Goal: Check status: Check status

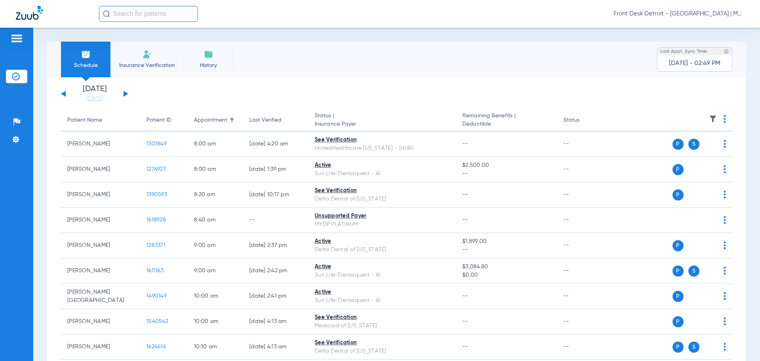
click at [123, 93] on div "[DATE] [DATE] [DATE] [DATE] [DATE] [DATE] [DATE] [DATE] [DATE] [DATE] [DATE] [D…" at bounding box center [94, 93] width 67 height 17
click at [126, 94] on button at bounding box center [126, 94] width 5 height 6
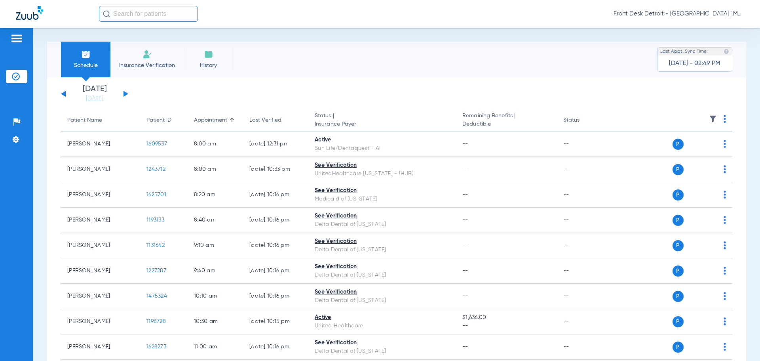
click at [126, 94] on button at bounding box center [126, 94] width 5 height 6
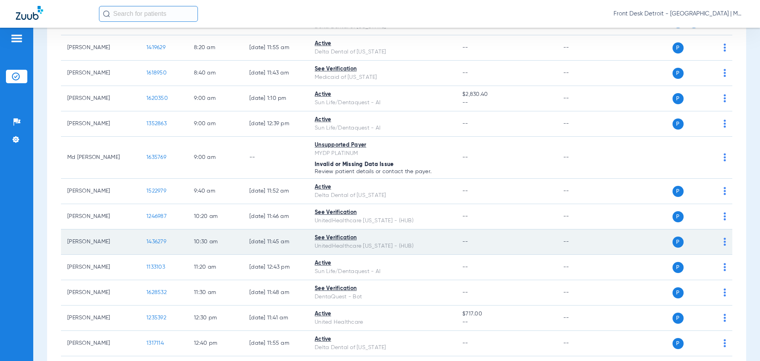
scroll to position [158, 0]
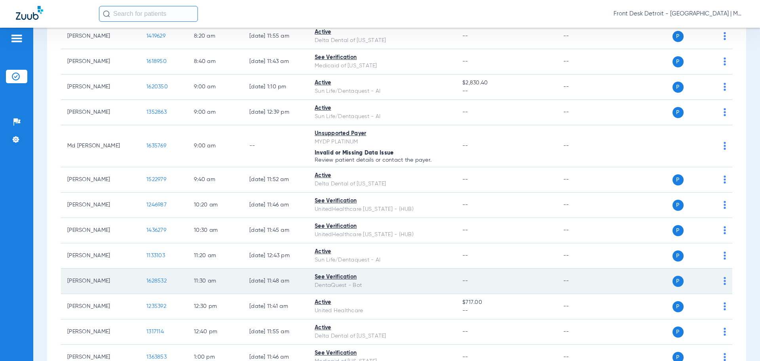
click at [155, 280] on span "1628532" at bounding box center [157, 281] width 20 height 6
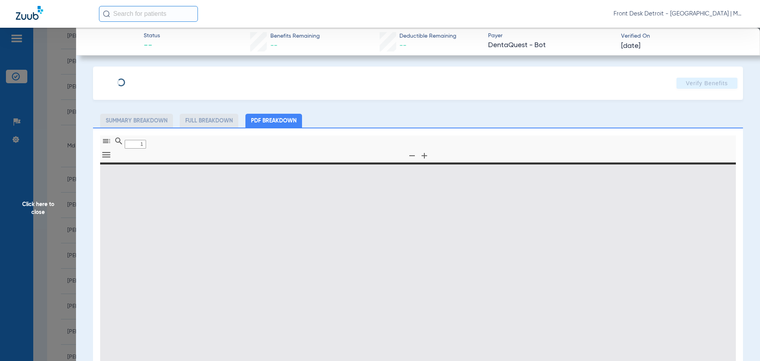
type input "0"
select select "page-width"
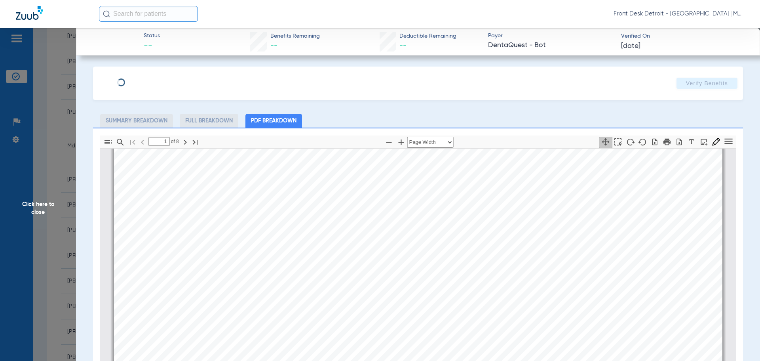
scroll to position [123, 0]
type input "2"
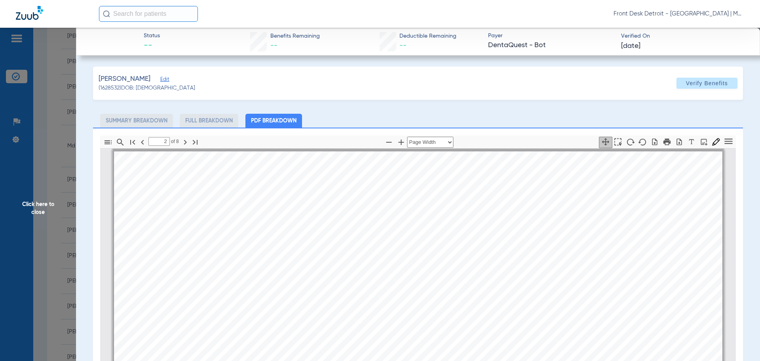
scroll to position [440, 0]
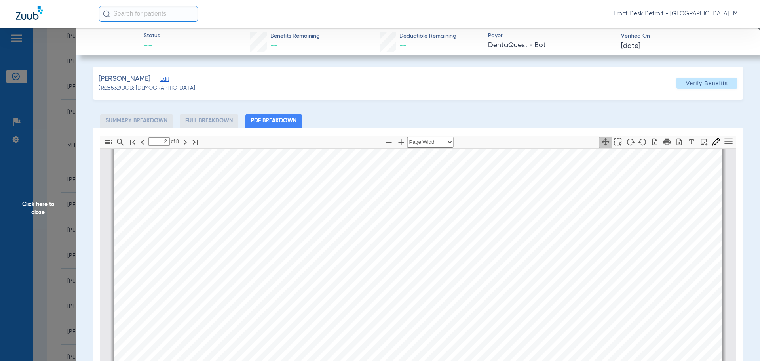
click at [395, 276] on div "Service History  Print Service Date  Procedure Code  Procedure Code Descript…" at bounding box center [418, 363] width 609 height 431
click at [54, 208] on span "Click here to close" at bounding box center [38, 208] width 76 height 361
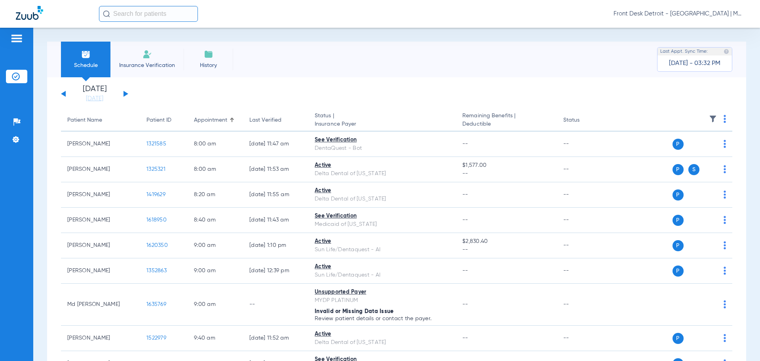
scroll to position [0, 0]
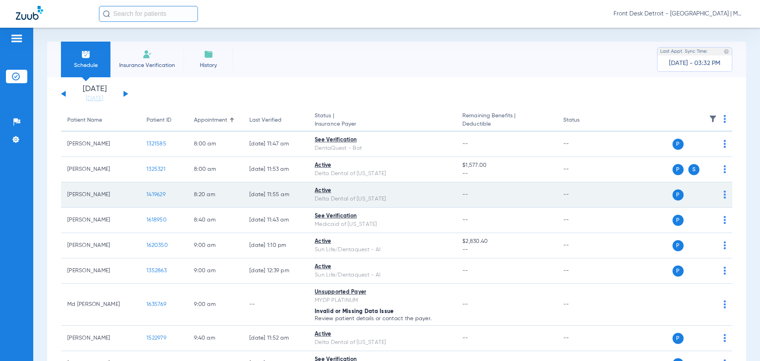
click at [157, 197] on span "1419629" at bounding box center [156, 195] width 19 height 6
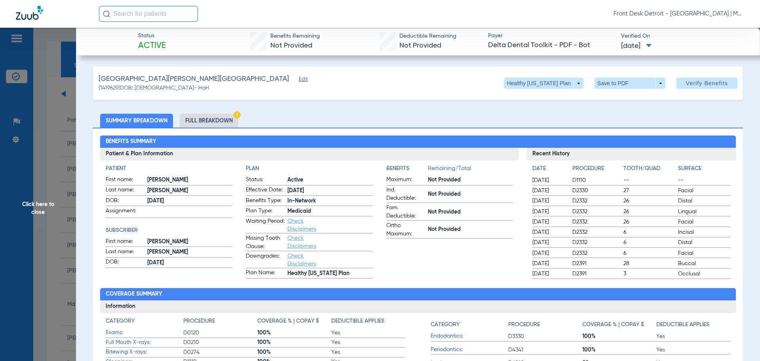
click at [24, 200] on span "Click here to close" at bounding box center [38, 208] width 76 height 361
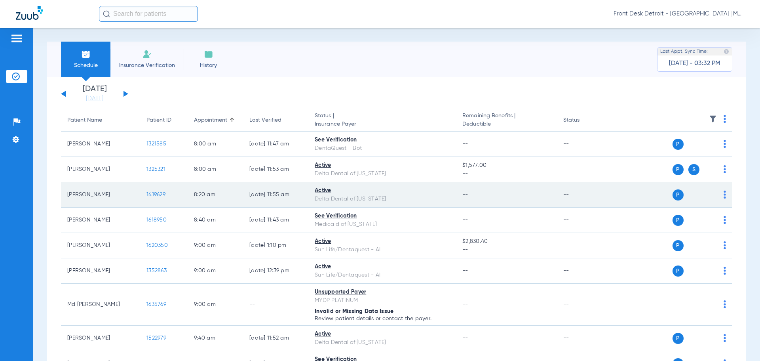
click at [157, 198] on td "1419629" at bounding box center [164, 194] width 48 height 25
click at [157, 196] on span "1419629" at bounding box center [156, 195] width 19 height 6
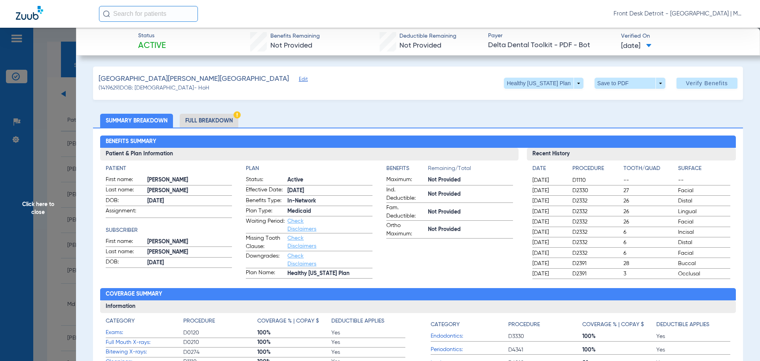
click at [39, 192] on span "Click here to close" at bounding box center [38, 208] width 76 height 361
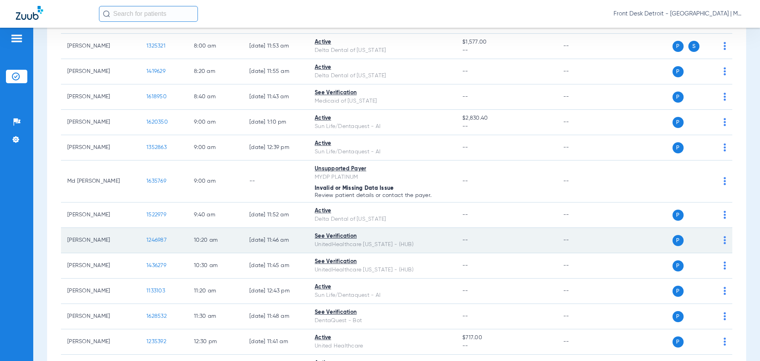
scroll to position [198, 0]
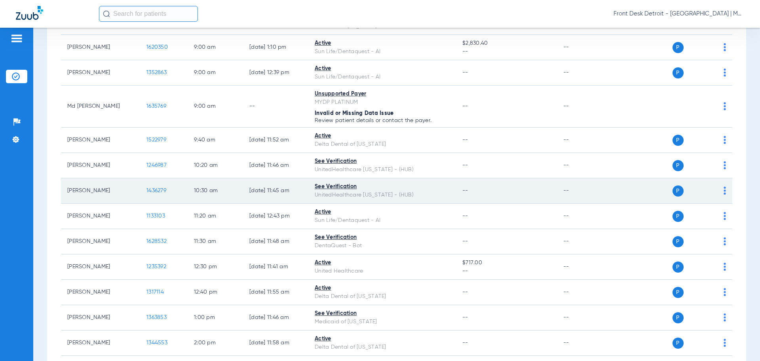
click at [158, 191] on span "1436279" at bounding box center [157, 191] width 20 height 6
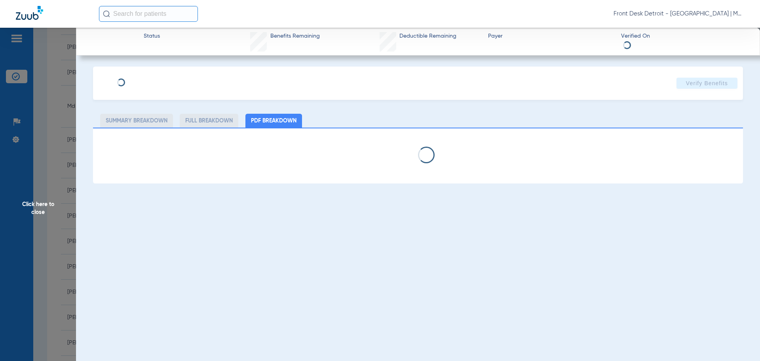
select select "page-width"
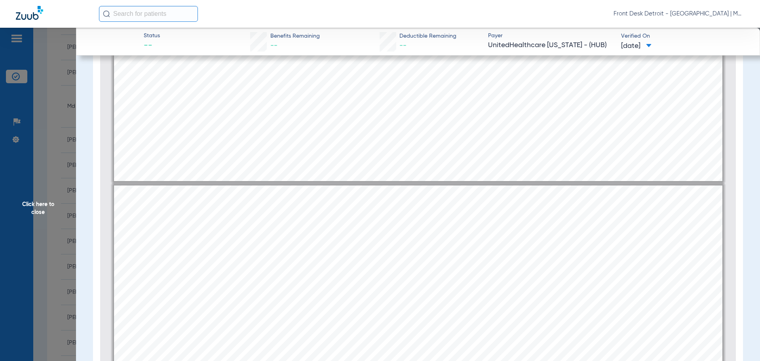
scroll to position [915, 0]
type input "1"
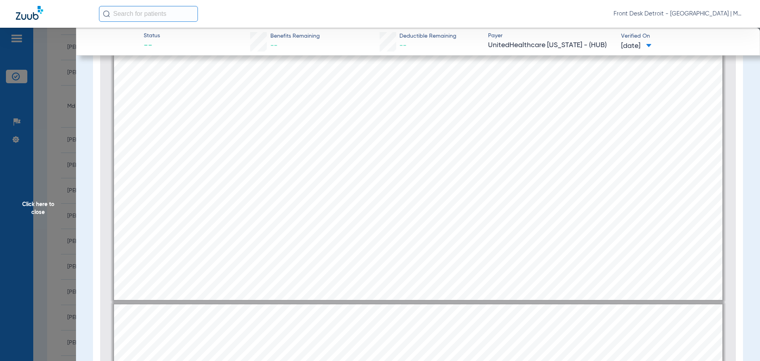
scroll to position [400, 0]
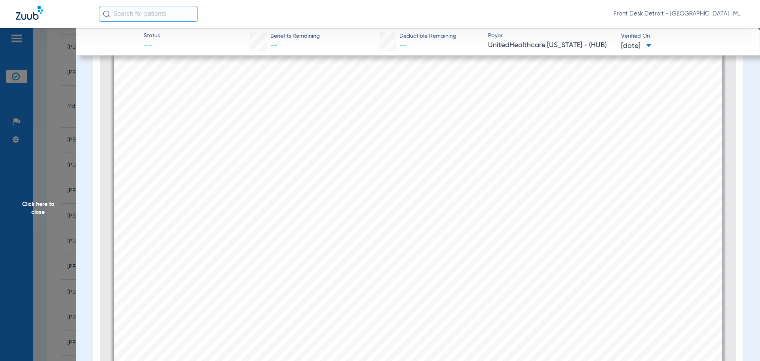
drag, startPoint x: 34, startPoint y: 221, endPoint x: 27, endPoint y: 206, distance: 16.9
click at [31, 216] on span "Click here to close" at bounding box center [38, 208] width 76 height 361
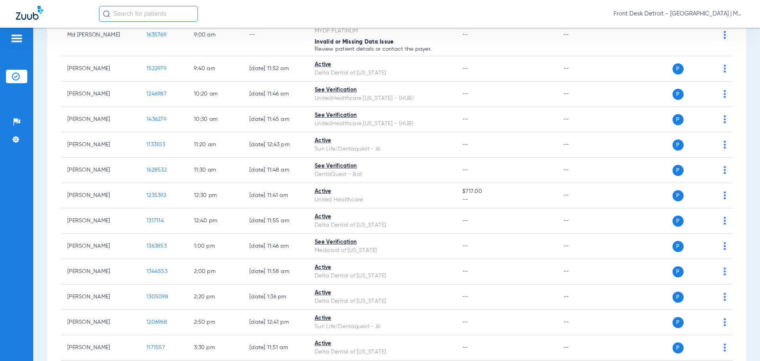
scroll to position [277, 0]
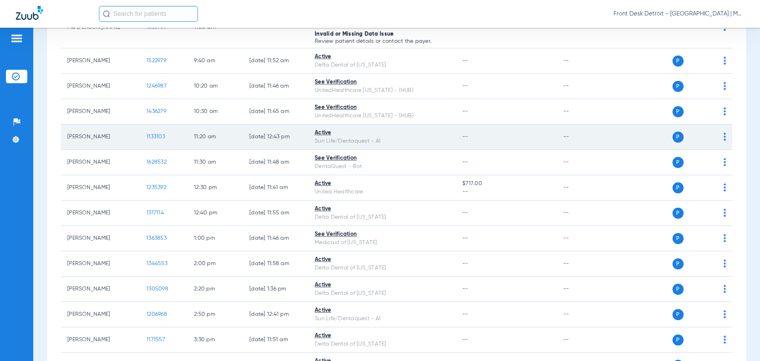
click at [157, 137] on span "1133103" at bounding box center [156, 137] width 19 height 6
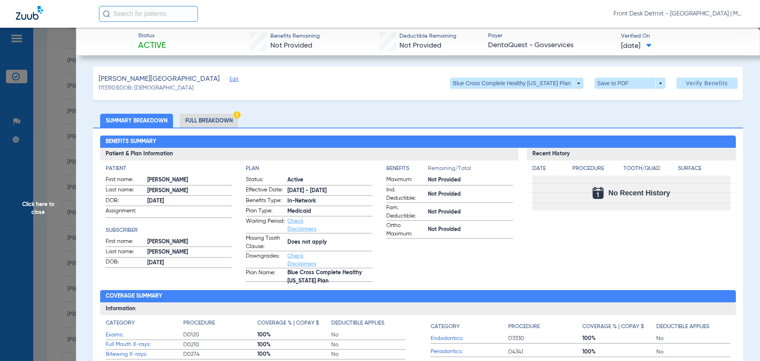
click at [31, 202] on span "Click here to close" at bounding box center [38, 208] width 76 height 361
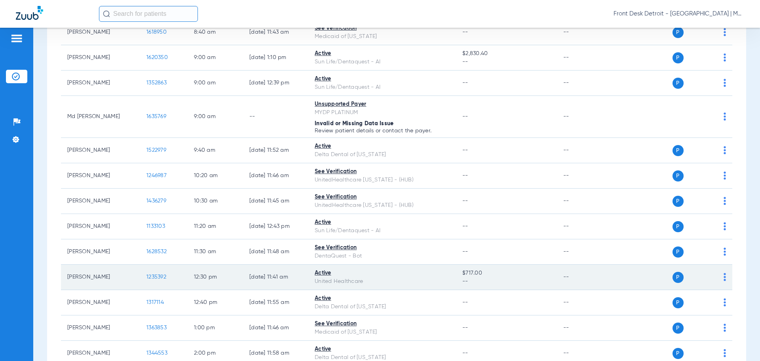
scroll to position [238, 0]
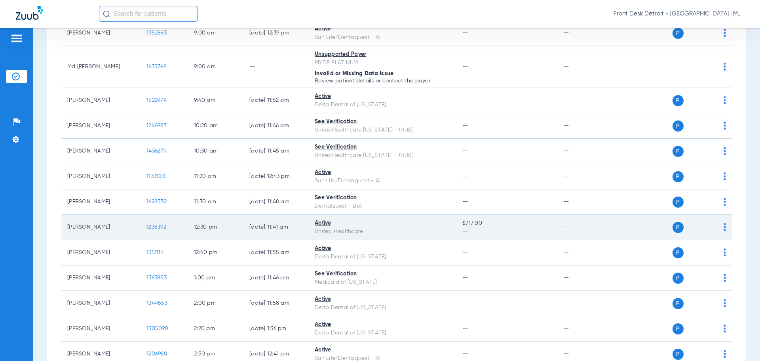
click at [159, 225] on span "1235392" at bounding box center [157, 227] width 20 height 6
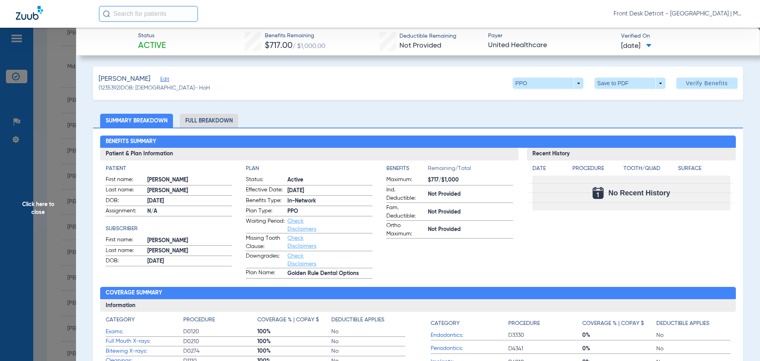
click at [33, 217] on span "Click here to close" at bounding box center [38, 208] width 76 height 361
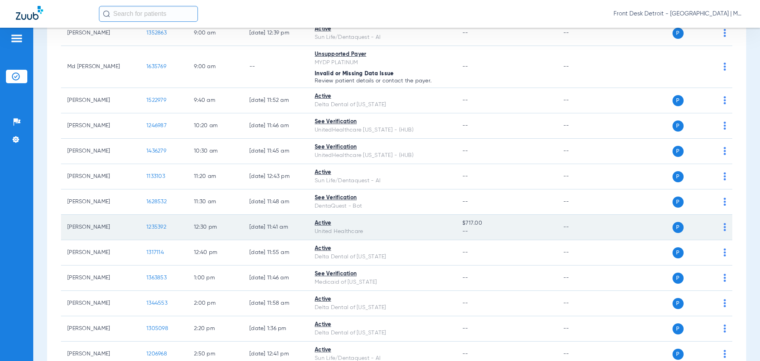
click at [159, 226] on span "1235392" at bounding box center [157, 227] width 20 height 6
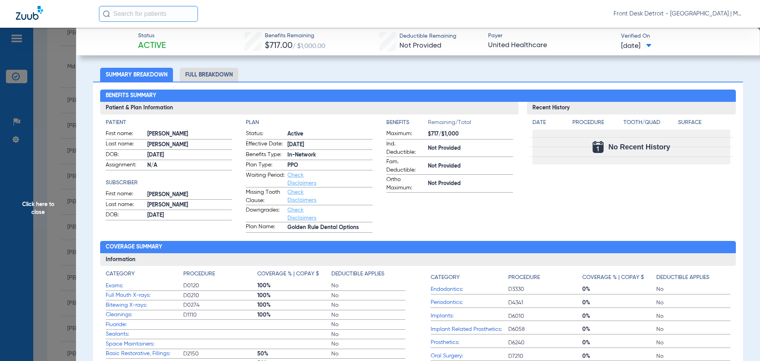
scroll to position [119, 0]
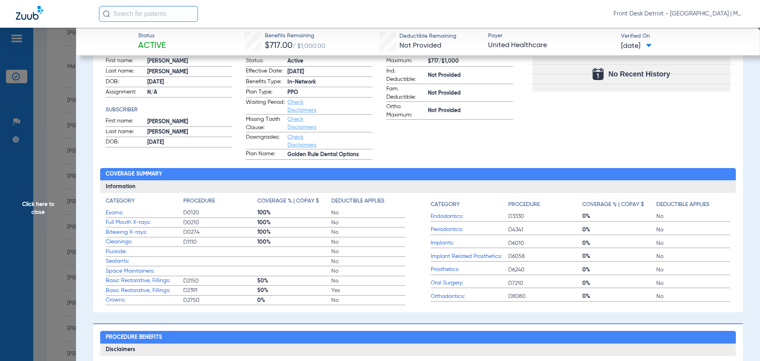
click at [31, 211] on span "Click here to close" at bounding box center [38, 208] width 76 height 361
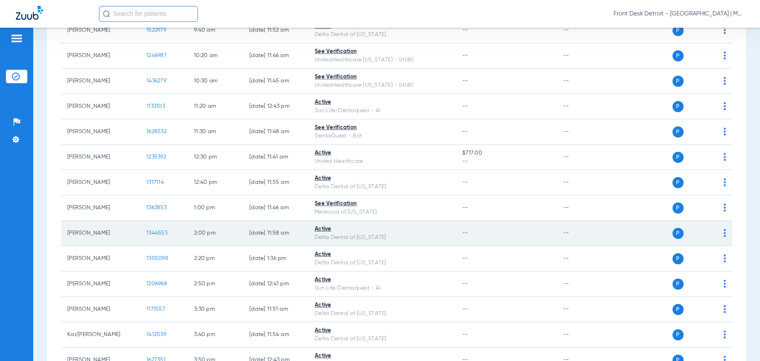
scroll to position [317, 0]
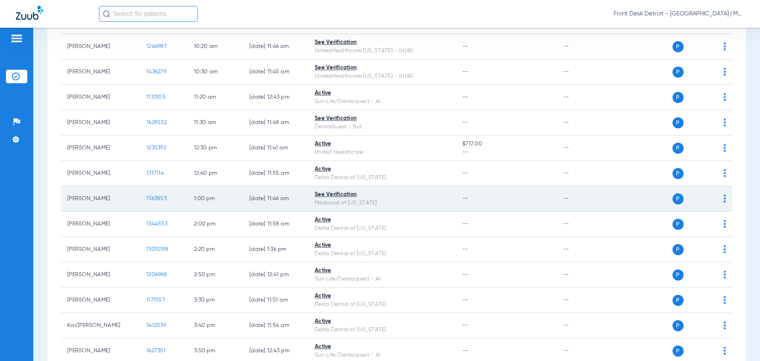
click at [154, 198] on span "1363853" at bounding box center [157, 199] width 20 height 6
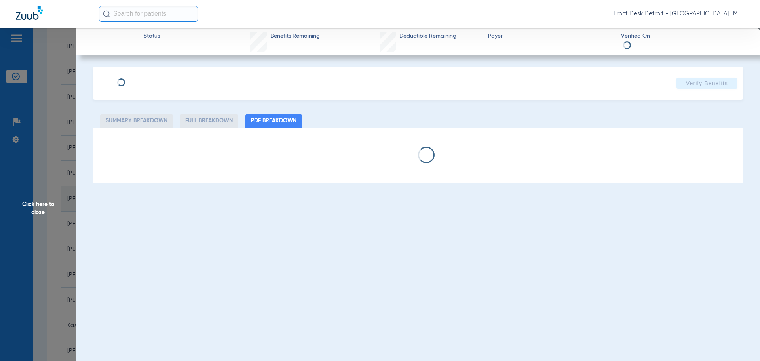
select select "page-width"
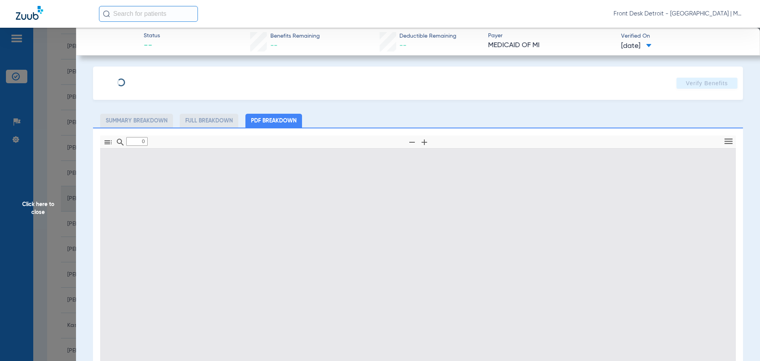
type input "1"
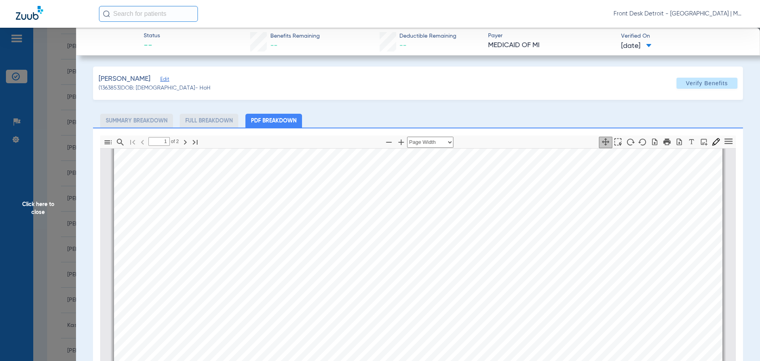
click at [33, 221] on span "Click here to close" at bounding box center [38, 208] width 76 height 361
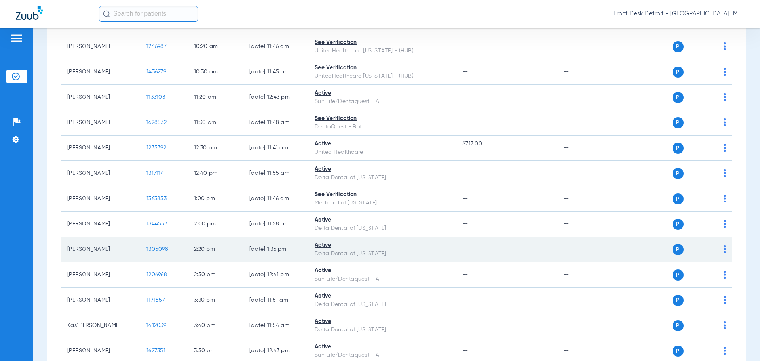
click at [164, 253] on td "1305098" at bounding box center [164, 249] width 48 height 25
click at [162, 248] on span "1305098" at bounding box center [158, 249] width 22 height 6
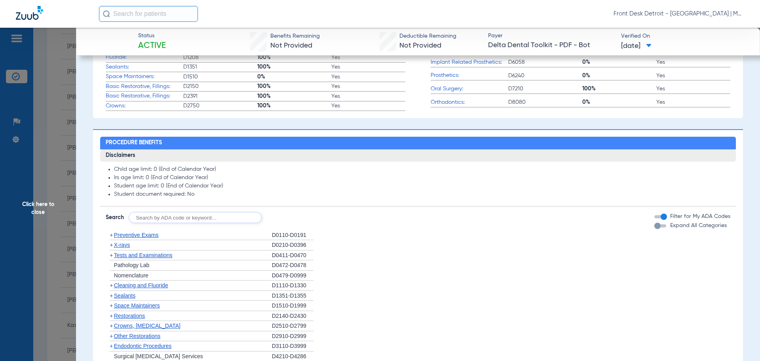
scroll to position [313, 0]
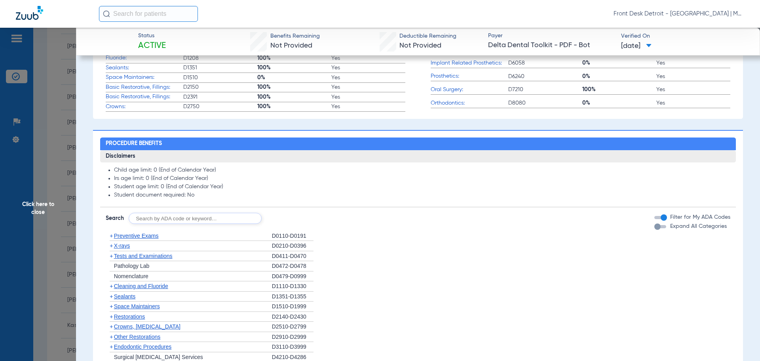
click at [24, 213] on span "Click here to close" at bounding box center [38, 208] width 76 height 361
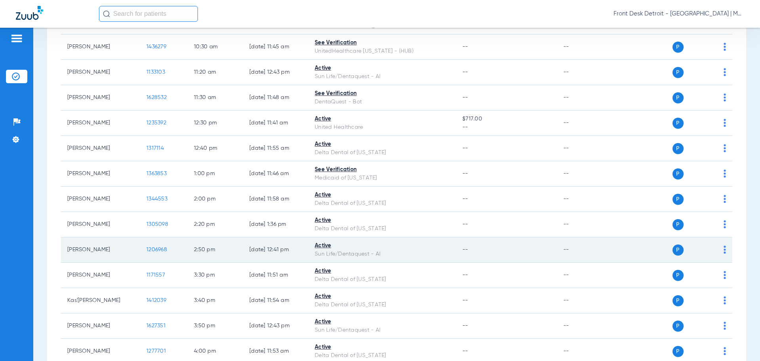
scroll to position [356, 0]
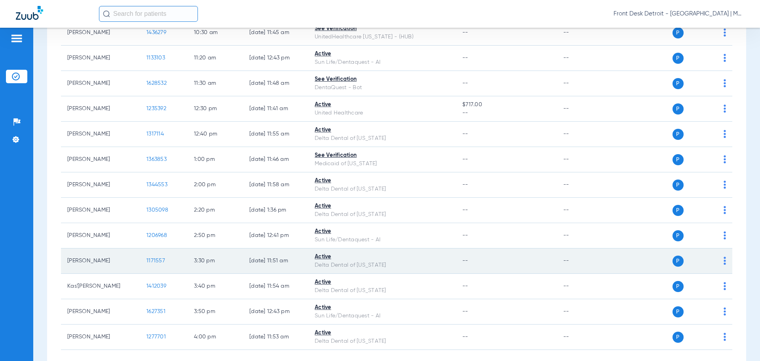
click at [160, 260] on span "1171557" at bounding box center [156, 261] width 19 height 6
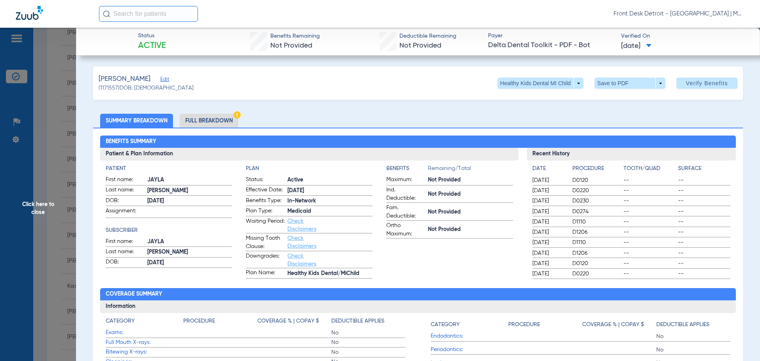
click at [39, 207] on span "Click here to close" at bounding box center [38, 208] width 76 height 361
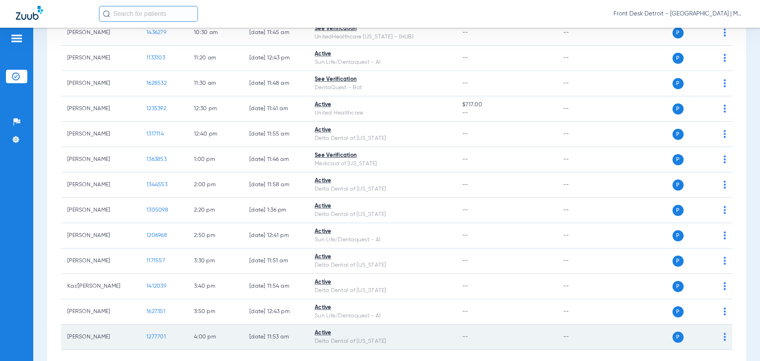
click at [150, 335] on span "1277701" at bounding box center [156, 337] width 19 height 6
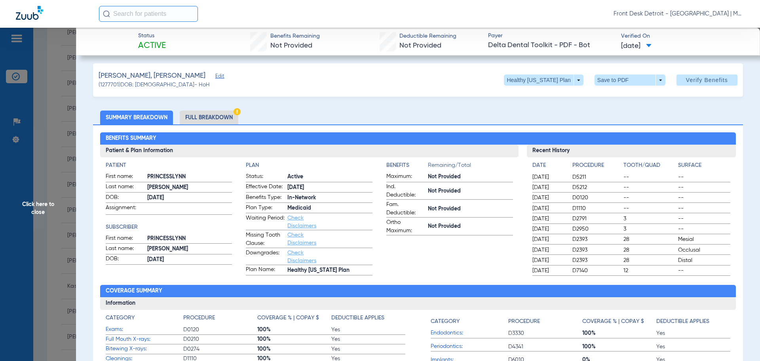
scroll to position [0, 0]
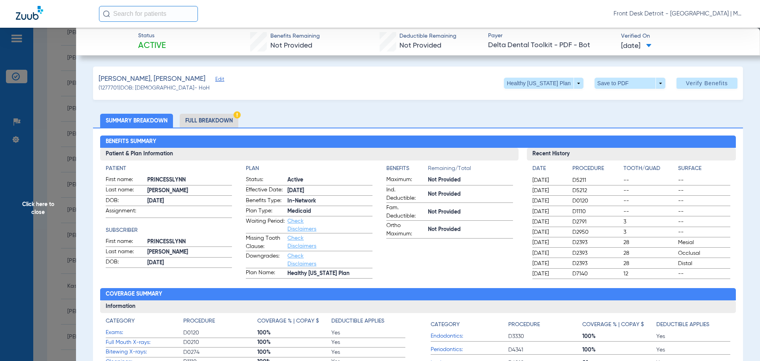
click at [43, 205] on span "Click here to close" at bounding box center [38, 208] width 76 height 361
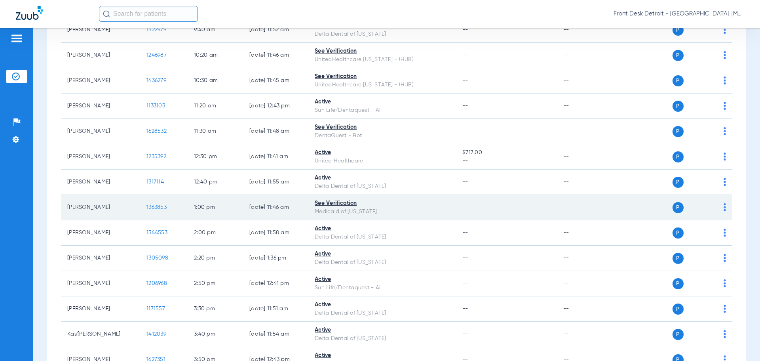
scroll to position [198, 0]
